Goal: Task Accomplishment & Management: Complete application form

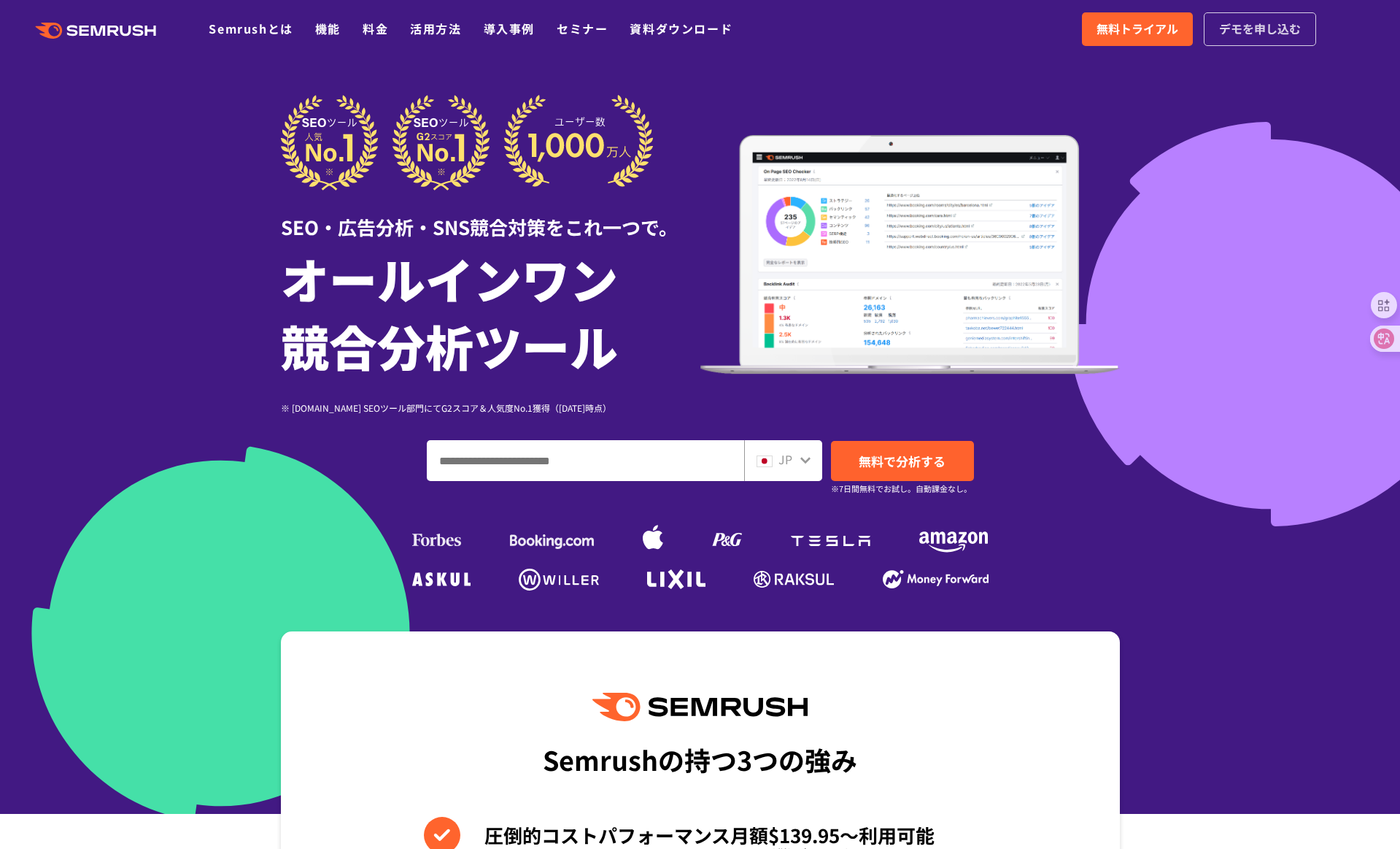
click at [1256, 29] on span "デモを申し込む" at bounding box center [1260, 29] width 82 height 19
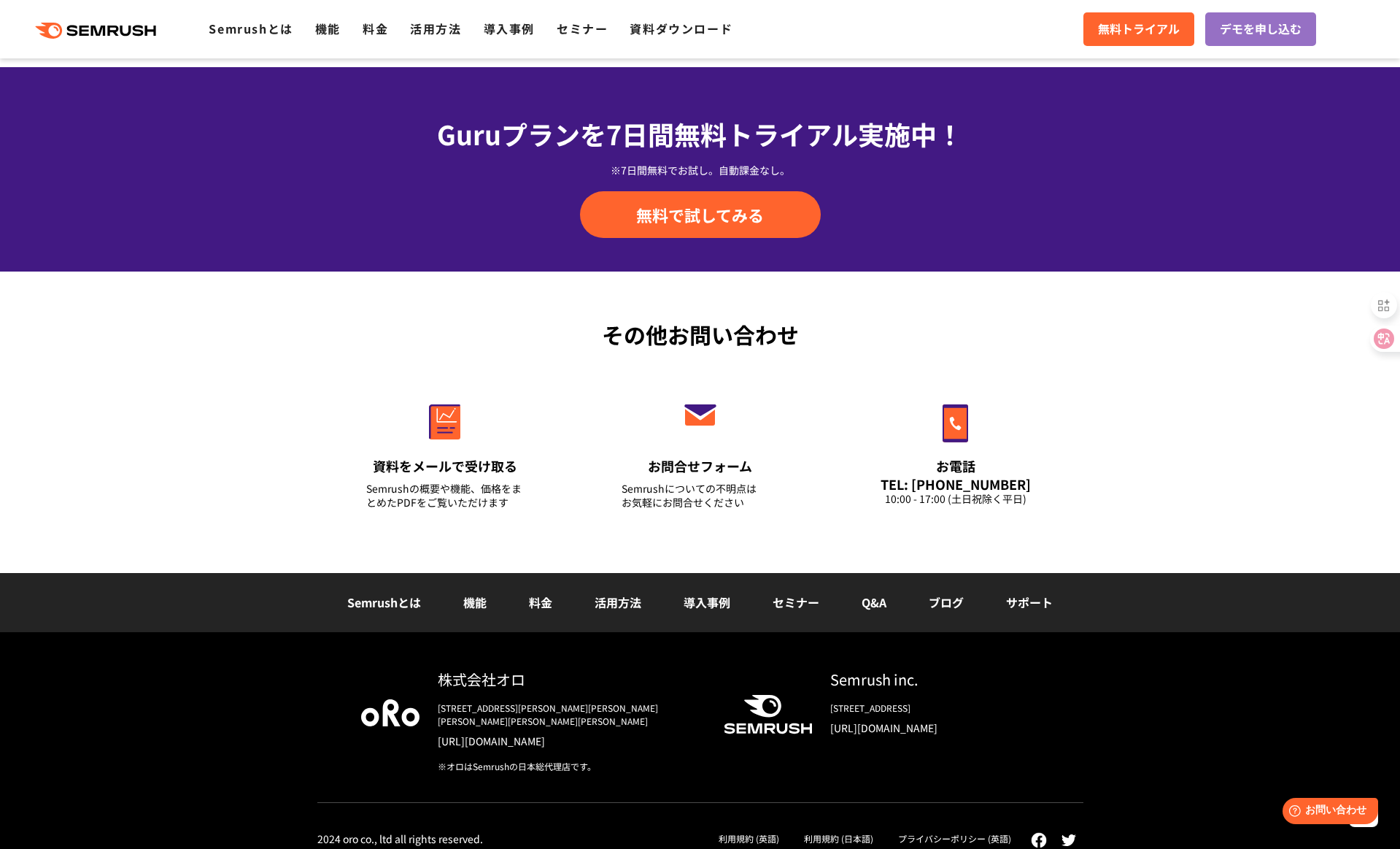
click at [850, 832] on link "利用規約 (日本語)" at bounding box center [839, 838] width 69 height 13
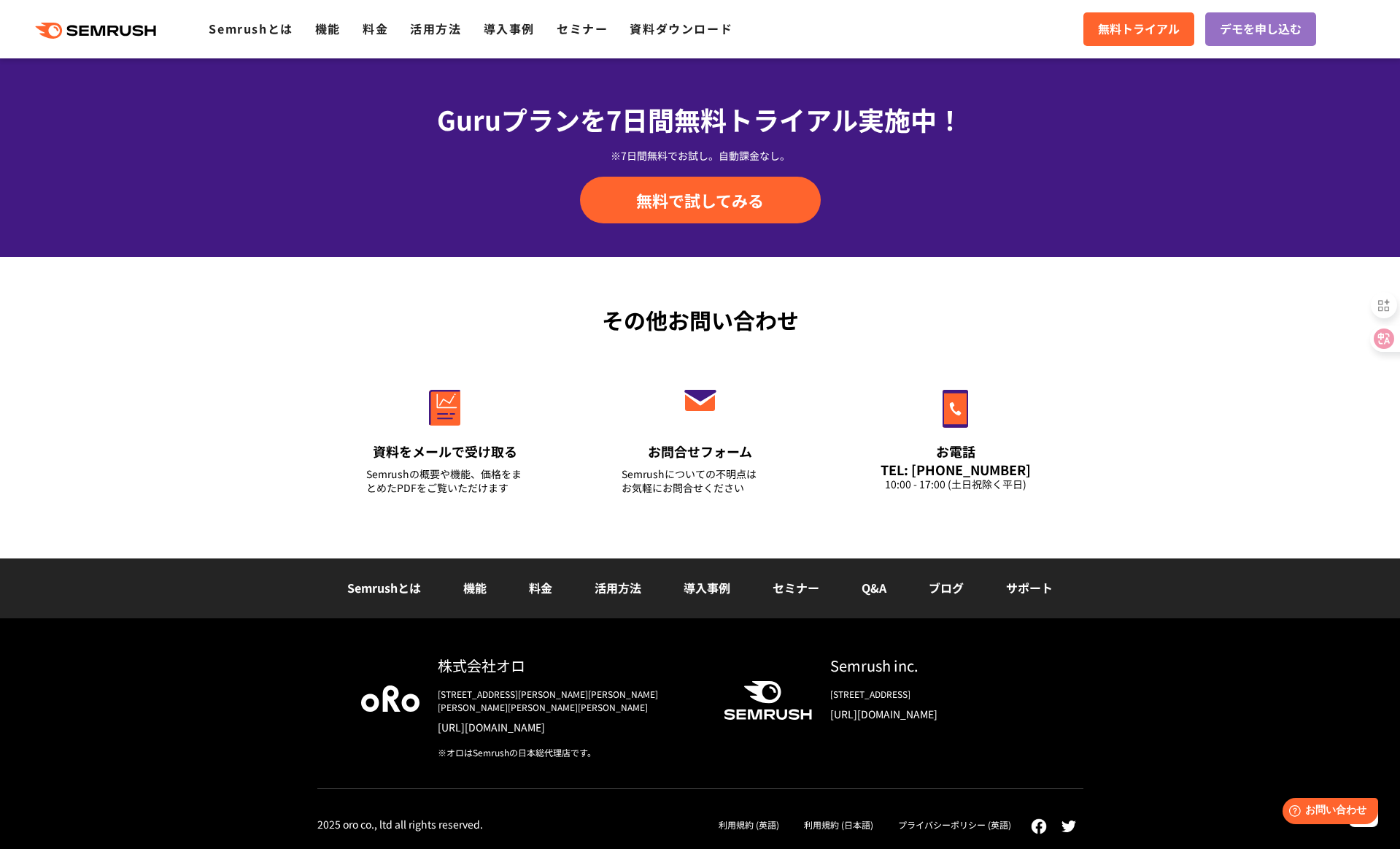
click at [1187, 771] on div "株式会社オロ [STREET_ADDRESS][PERSON_NAME][PERSON_NAME][PERSON_NAME][PERSON_NAME][PER…" at bounding box center [700, 734] width 1400 height 231
click at [965, 825] on link "プライバシーポリシー (英語)" at bounding box center [955, 824] width 113 height 13
